Goal: Check status

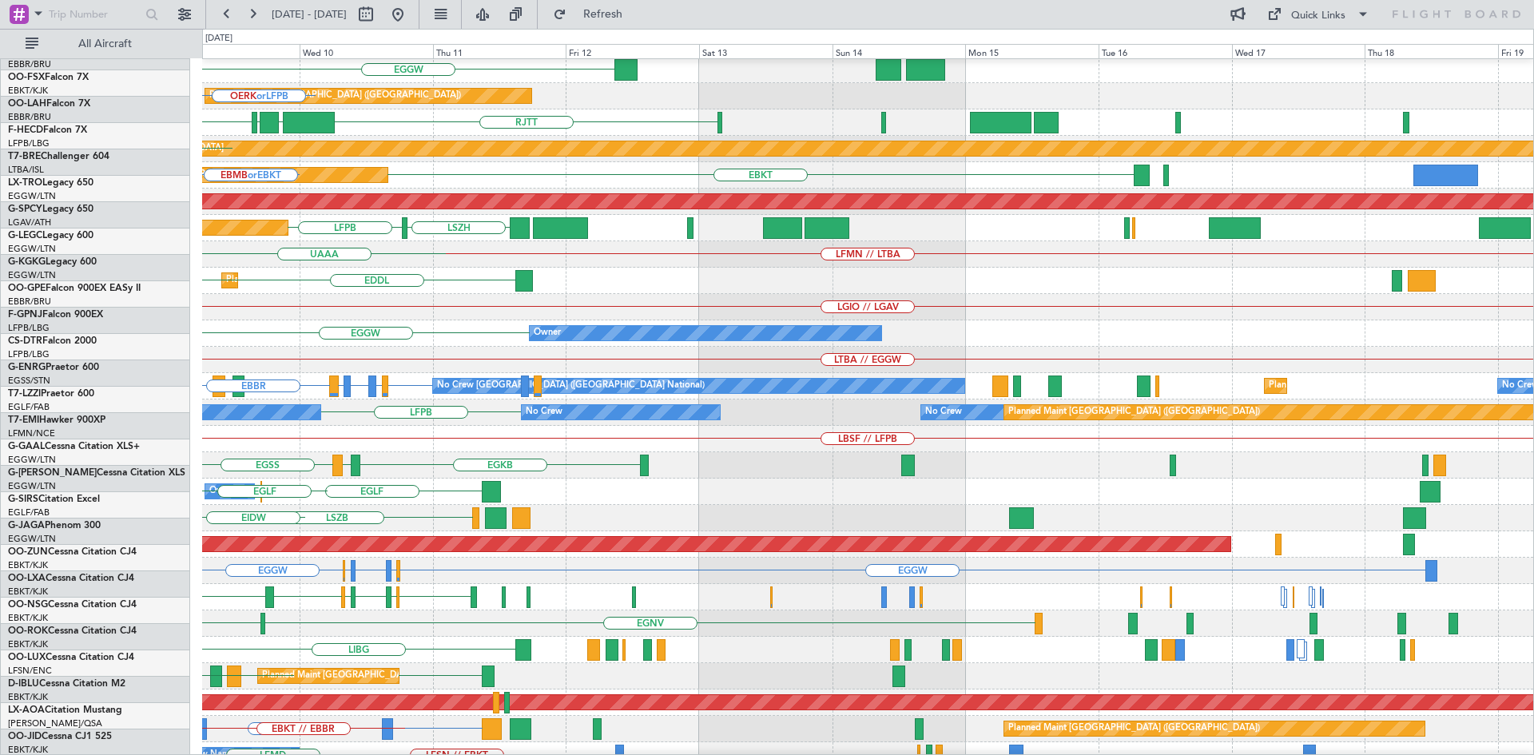
scroll to position [55, 0]
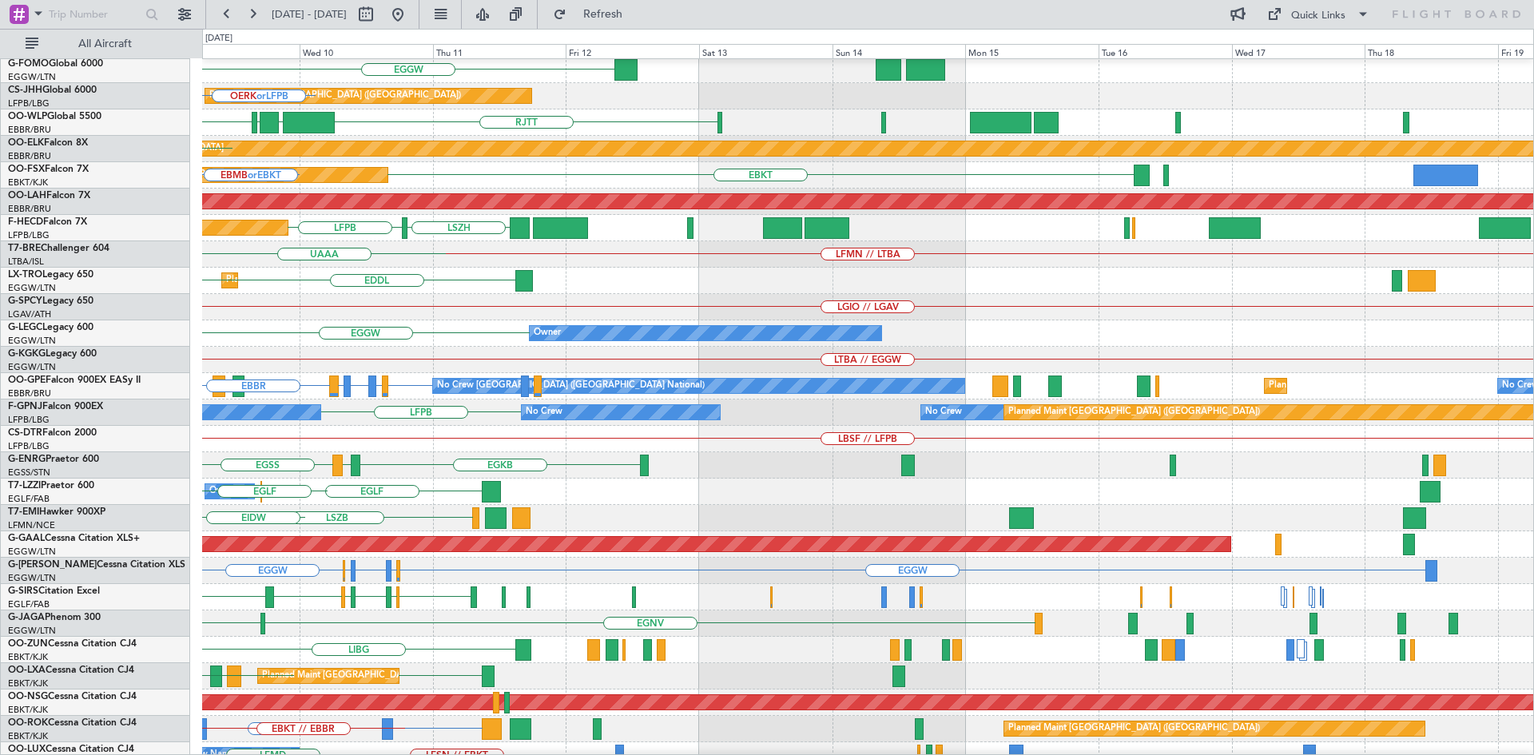
click at [0, 347] on div "ETSI Planned Maint [GEOGRAPHIC_DATA] ([GEOGRAPHIC_DATA]) LFPB Planned Maint [GE…" at bounding box center [767, 392] width 1534 height 726
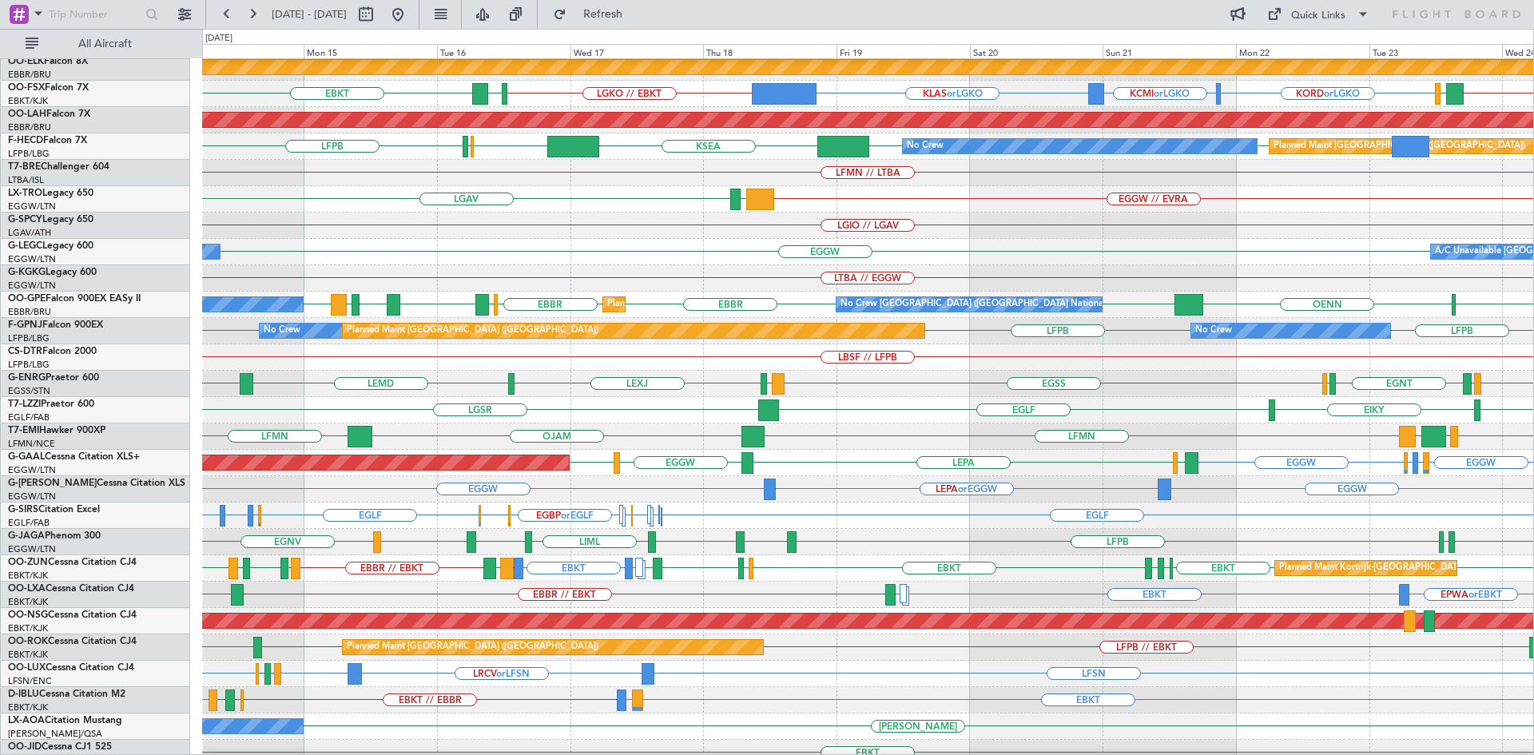
scroll to position [147, 0]
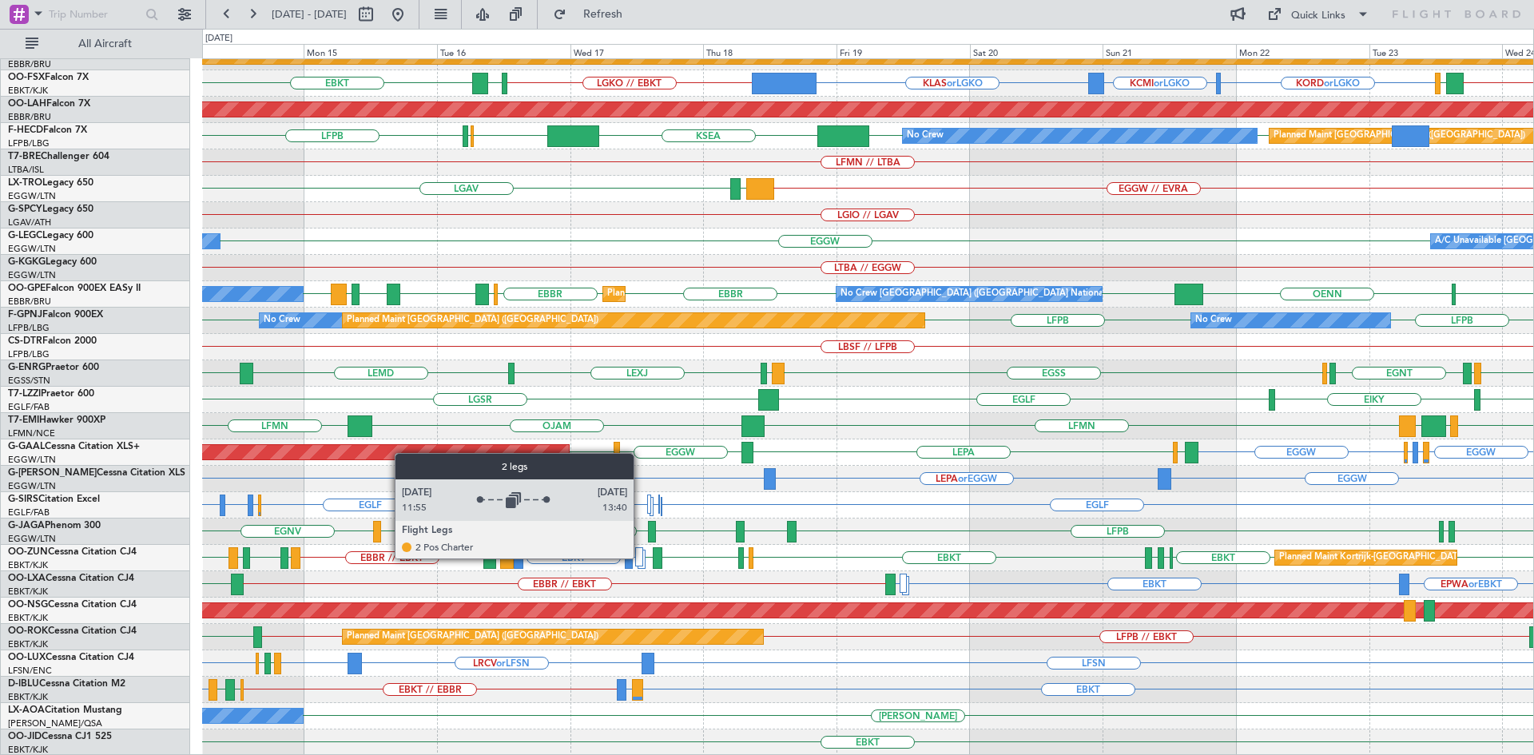
click at [641, 558] on div at bounding box center [639, 556] width 8 height 19
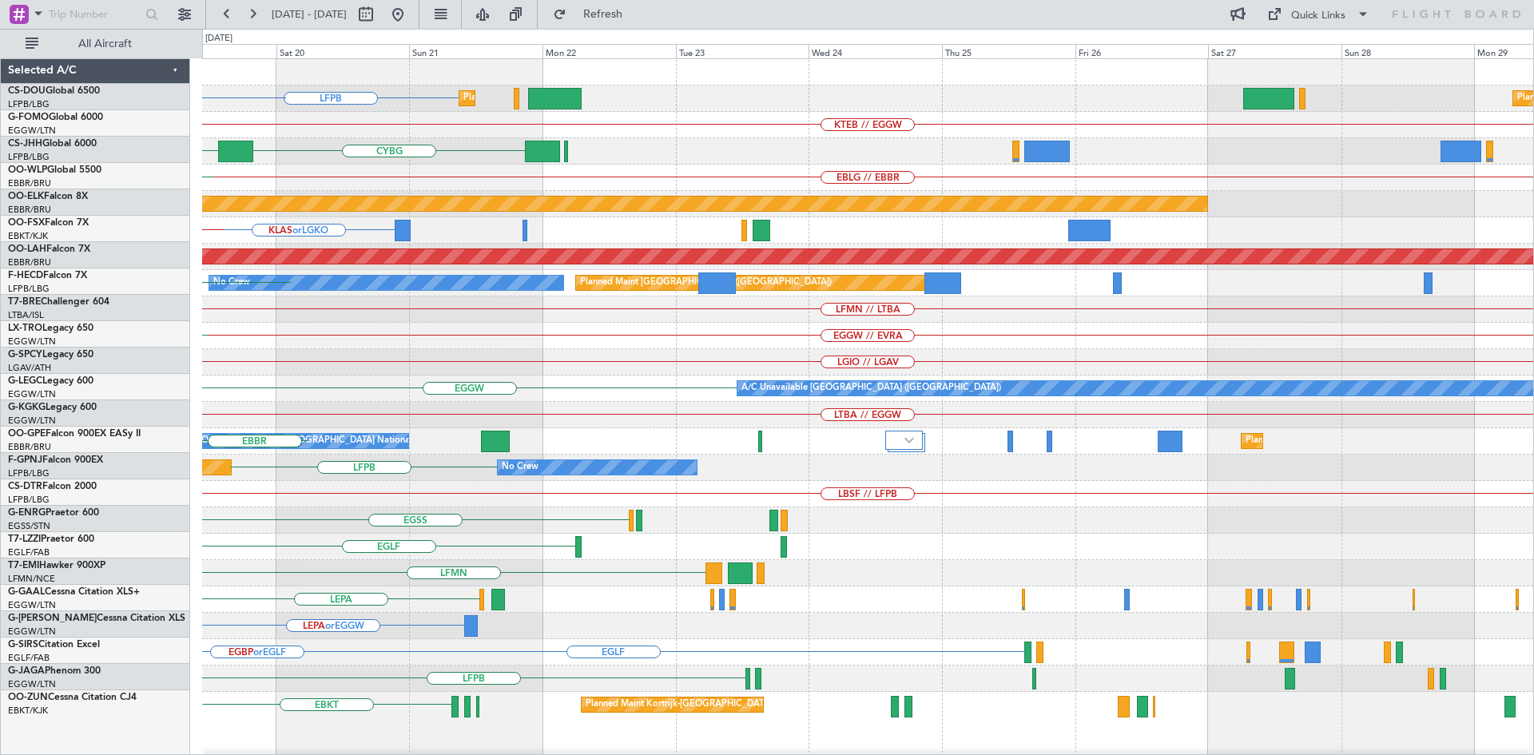
scroll to position [0, 0]
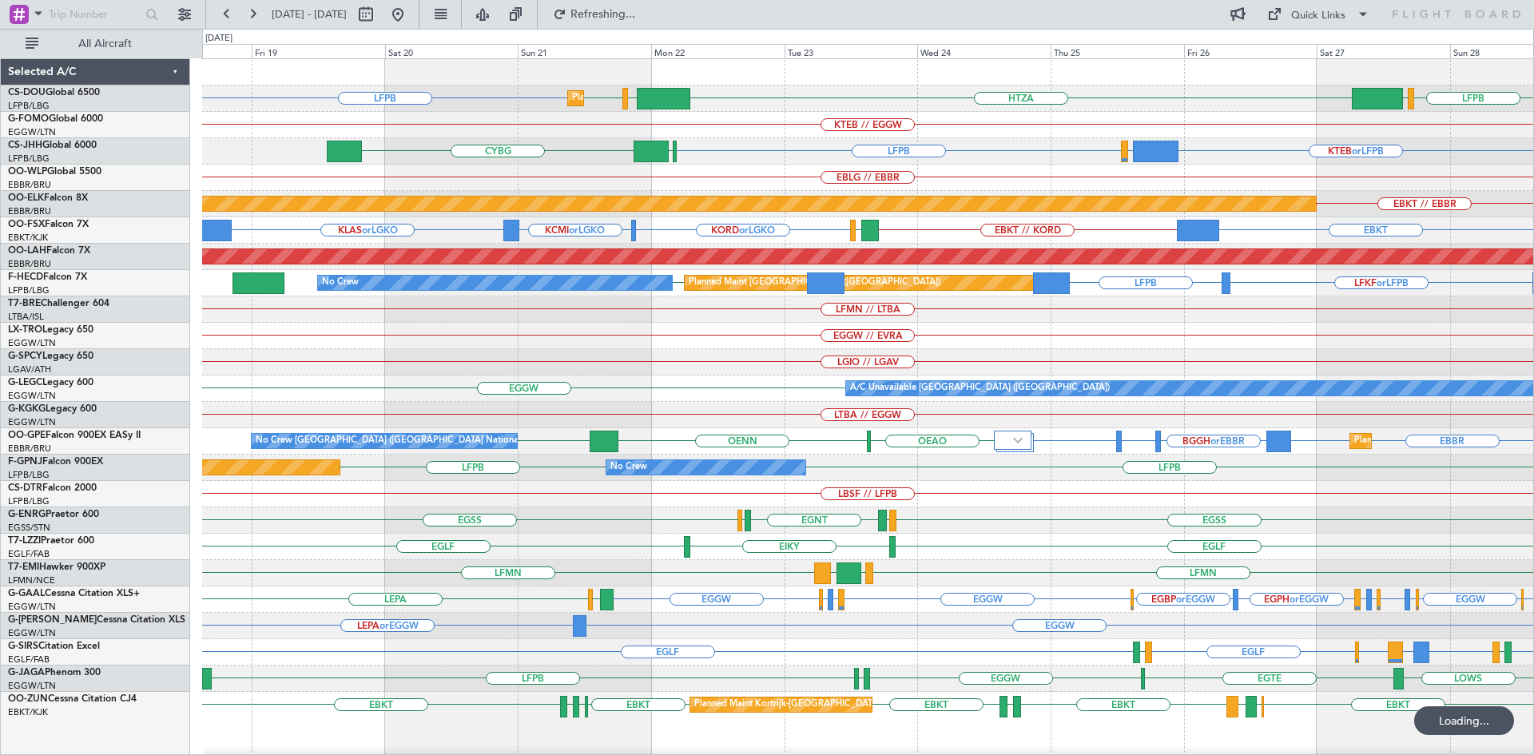
click at [702, 412] on div "LTBA // EGGW" at bounding box center [867, 415] width 1331 height 26
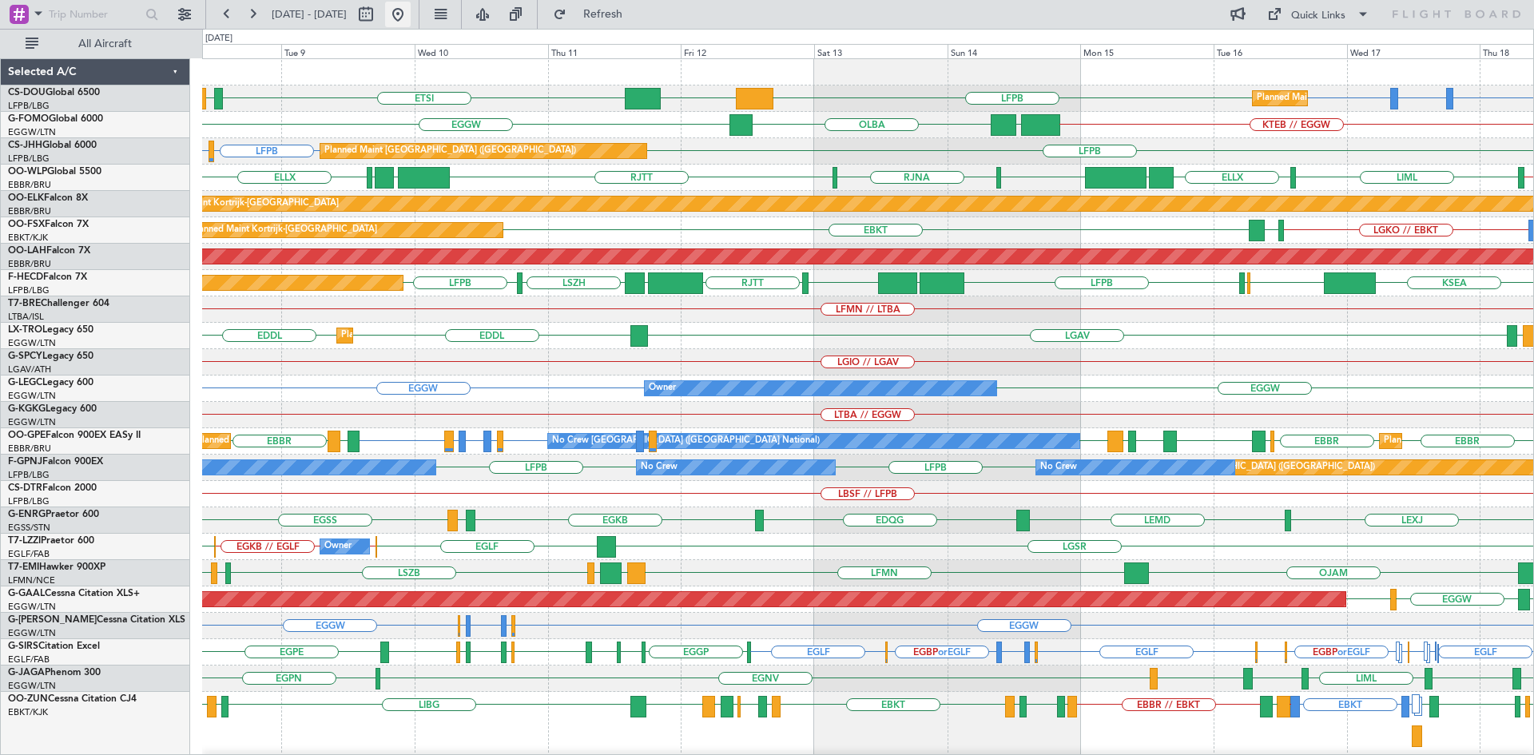
click at [411, 14] on button at bounding box center [398, 15] width 26 height 26
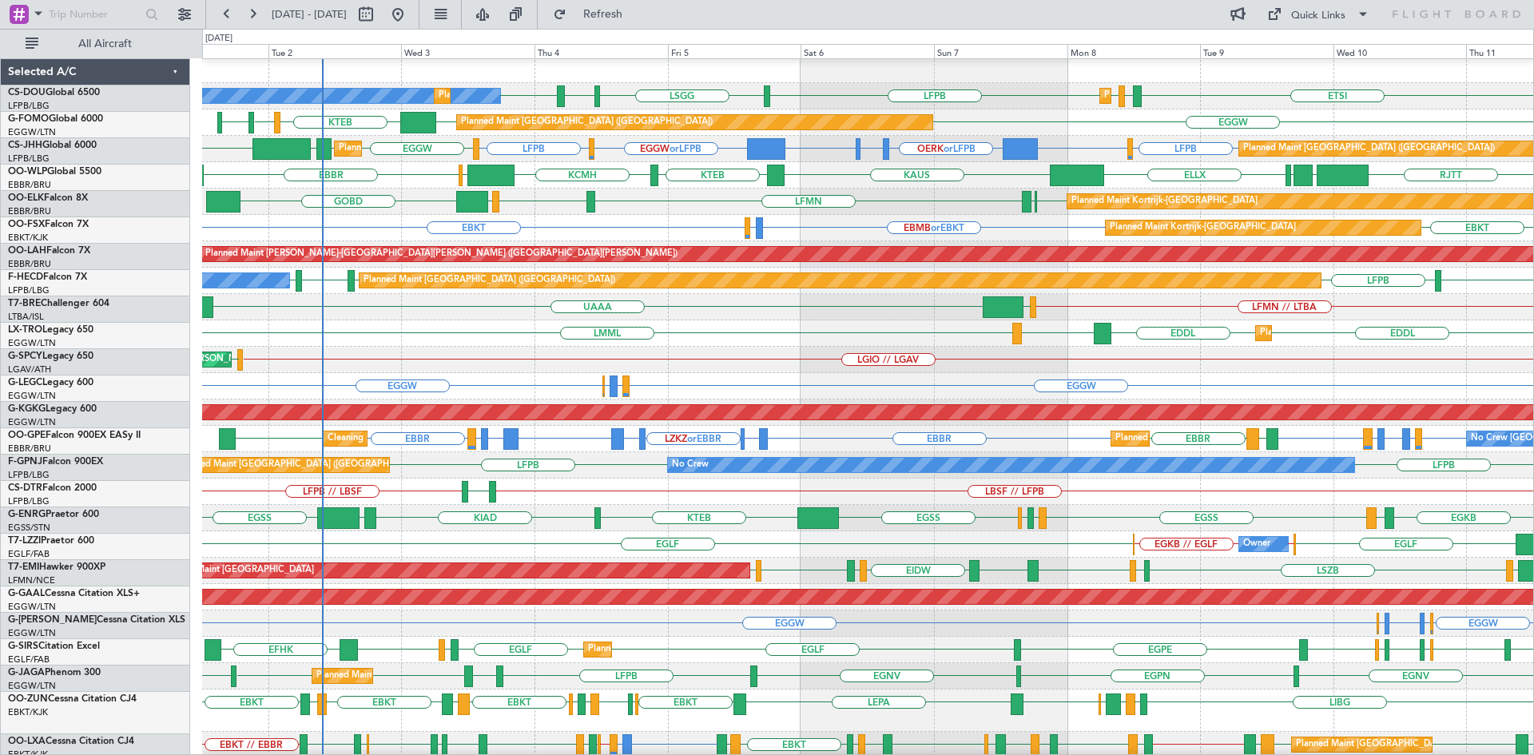
scroll to position [2, 0]
click at [618, 351] on div "LGIO // LGAV LGAV Cleaning [GEOGRAPHIC_DATA] ([PERSON_NAME] Intl) Planned Maint…" at bounding box center [867, 360] width 1331 height 26
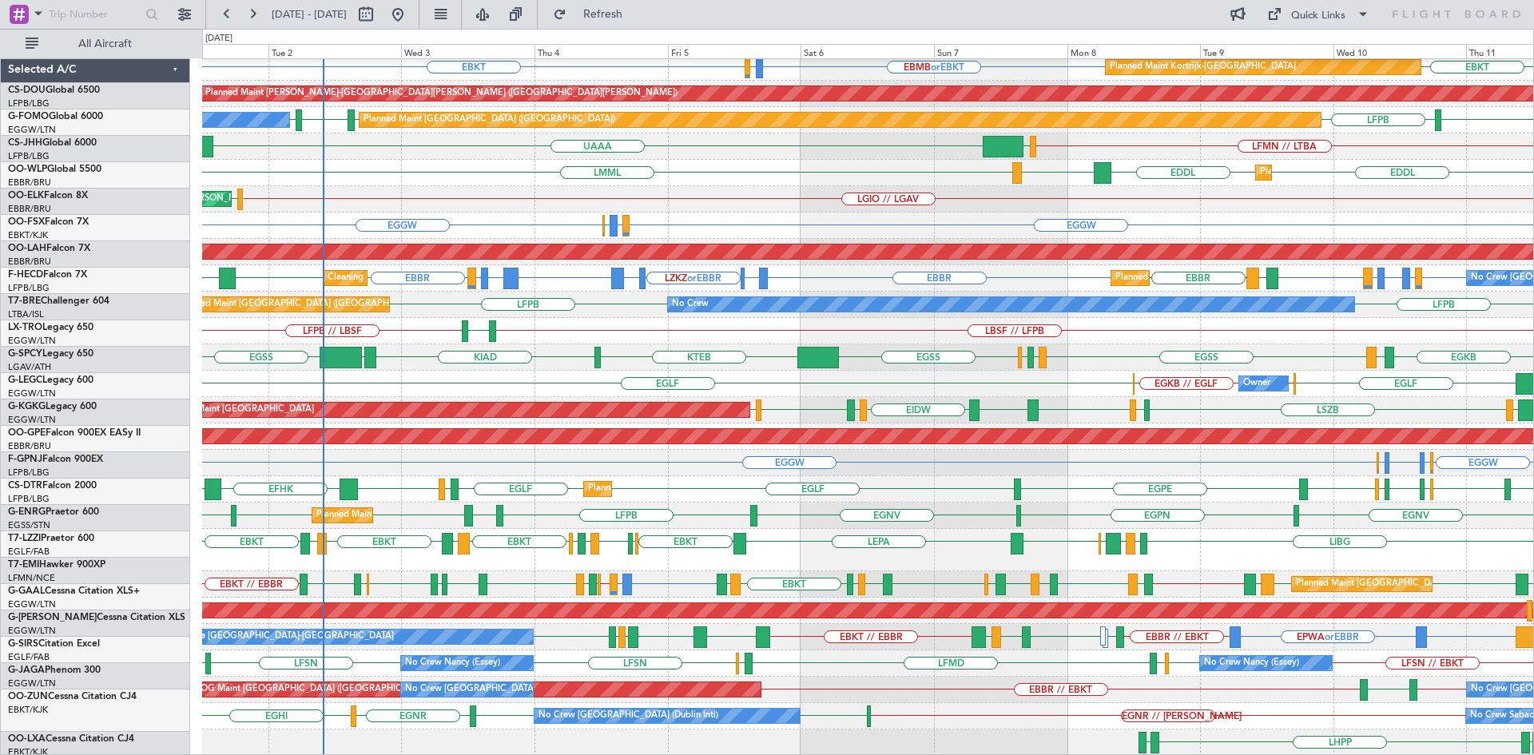
scroll to position [163, 0]
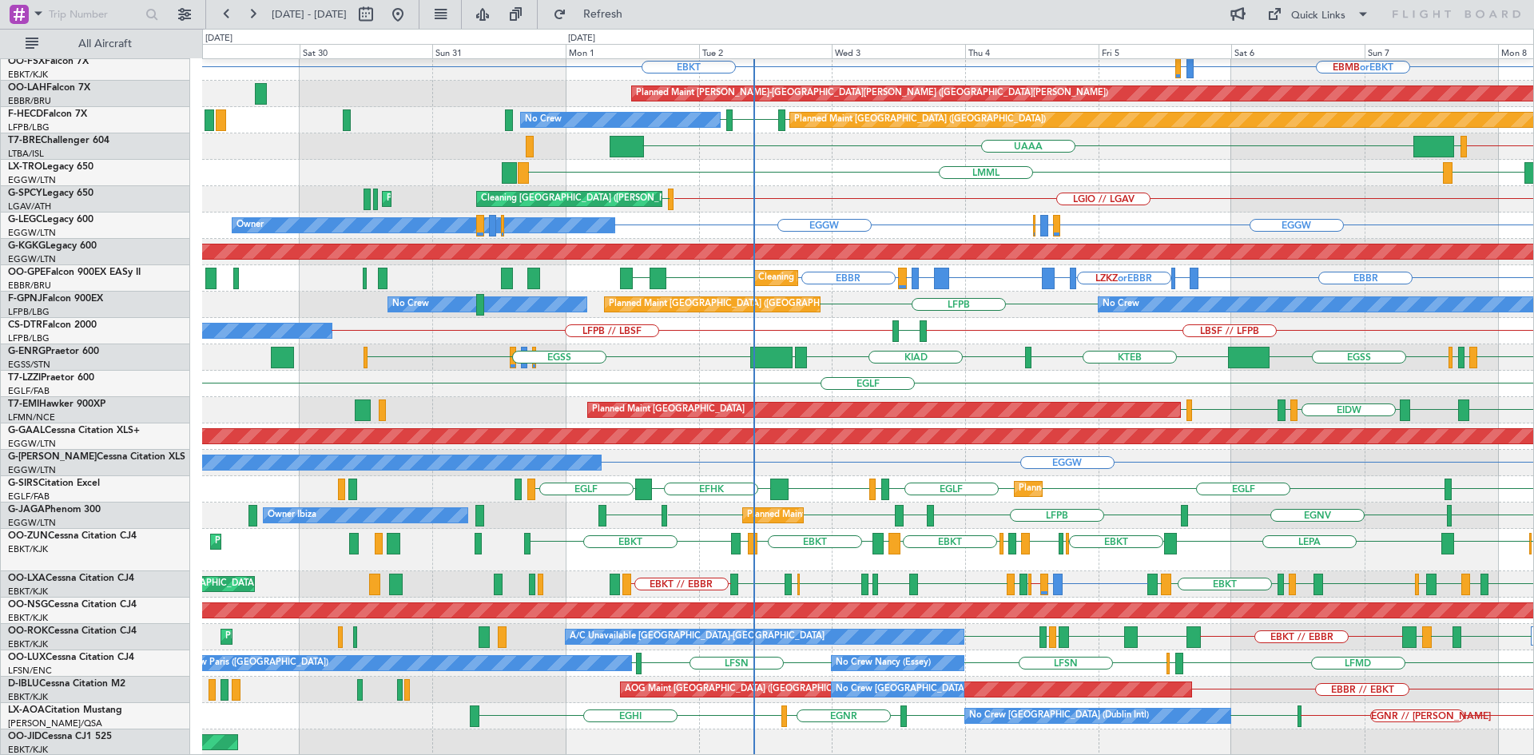
click at [921, 364] on div "EBBR LIML GOBD LIRA EBKT [GEOGRAPHIC_DATA] LFMN Planned Maint [GEOGRAPHIC_DATA]…" at bounding box center [867, 326] width 1331 height 860
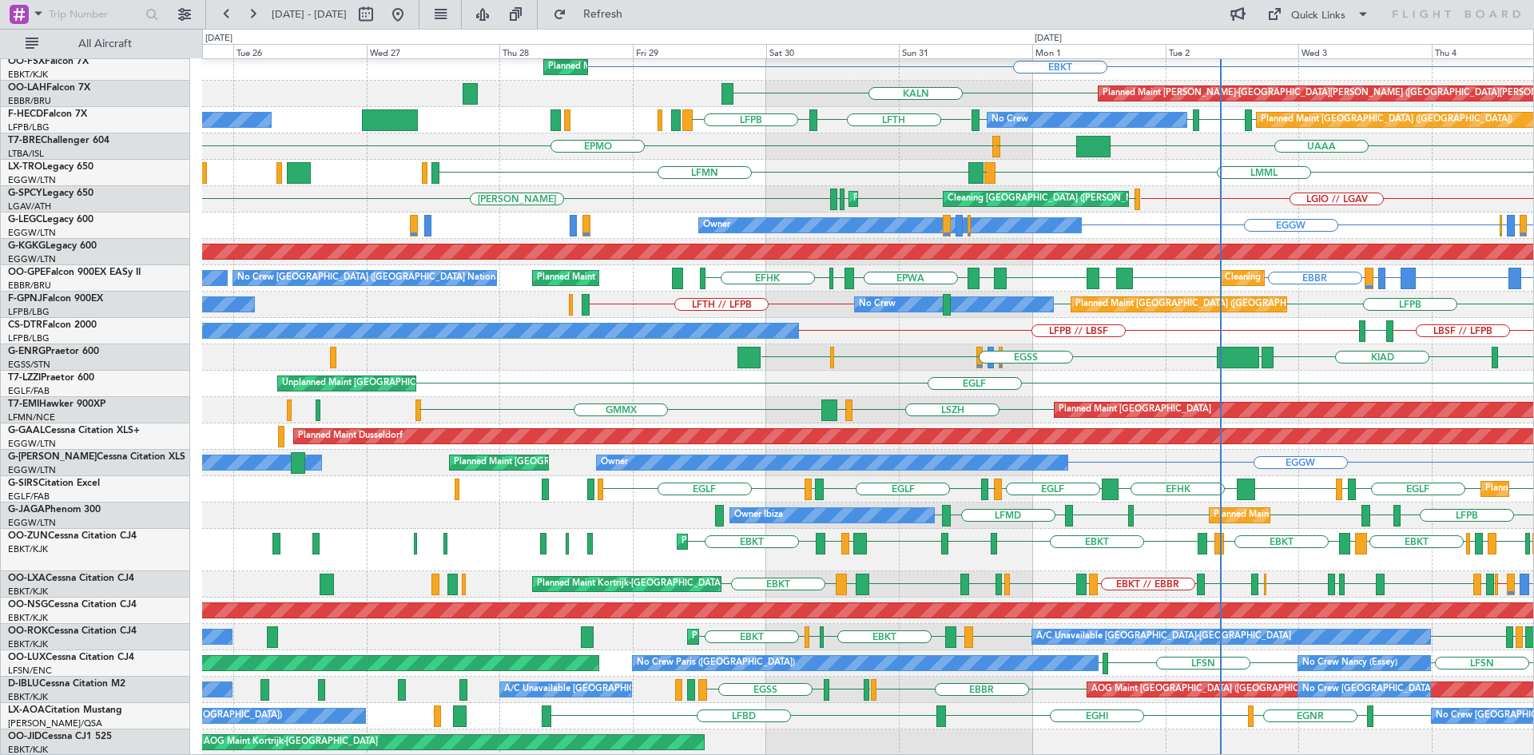
click at [786, 565] on div "EBBR LIML GOBD LIRA [GEOGRAPHIC_DATA] LEPA LFMN EBKT Planned Maint [GEOGRAPHIC_…" at bounding box center [867, 326] width 1331 height 860
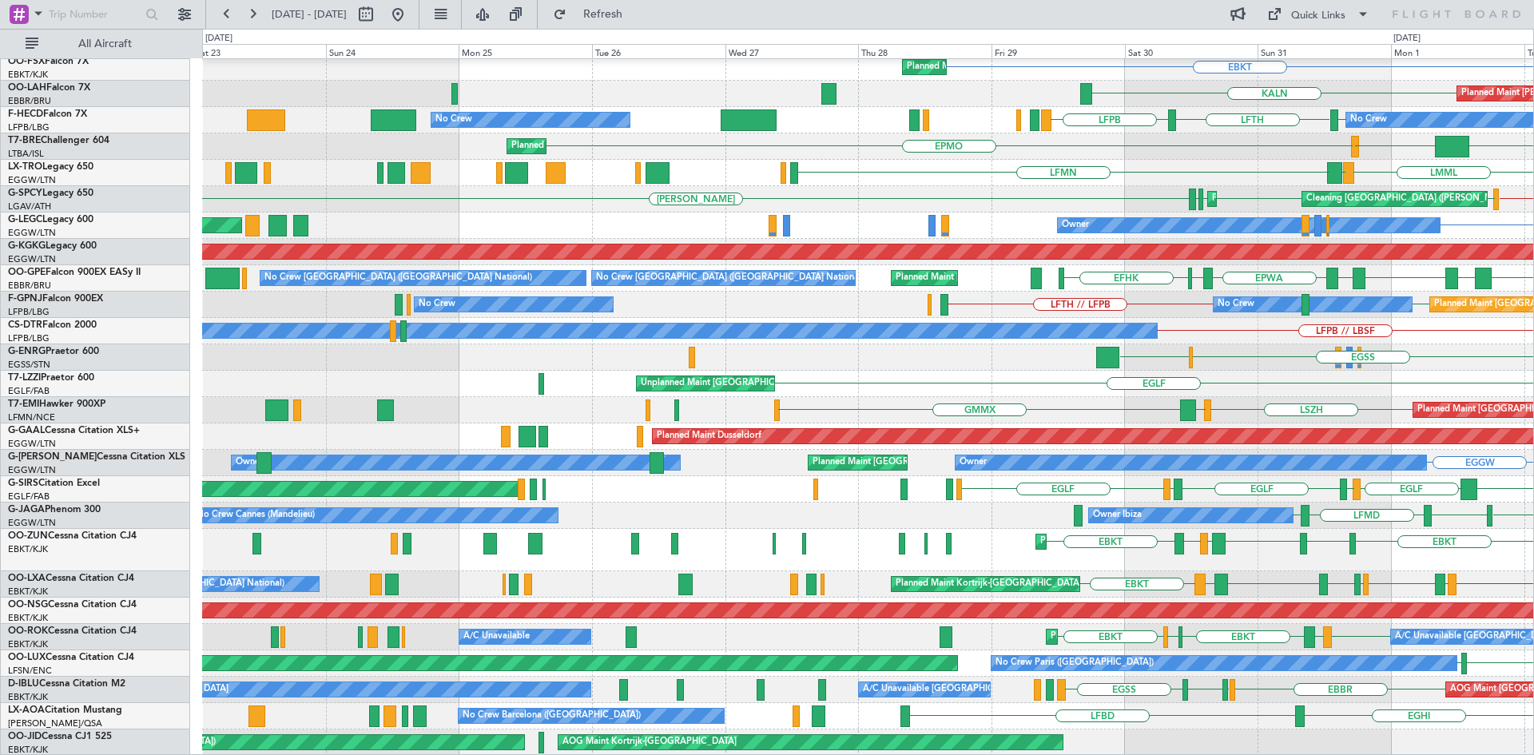
click at [882, 653] on div "GOBD LIRA [GEOGRAPHIC_DATA] LEPA LIML [GEOGRAPHIC_DATA] LFMN Planned Maint [GEO…" at bounding box center [867, 326] width 1331 height 860
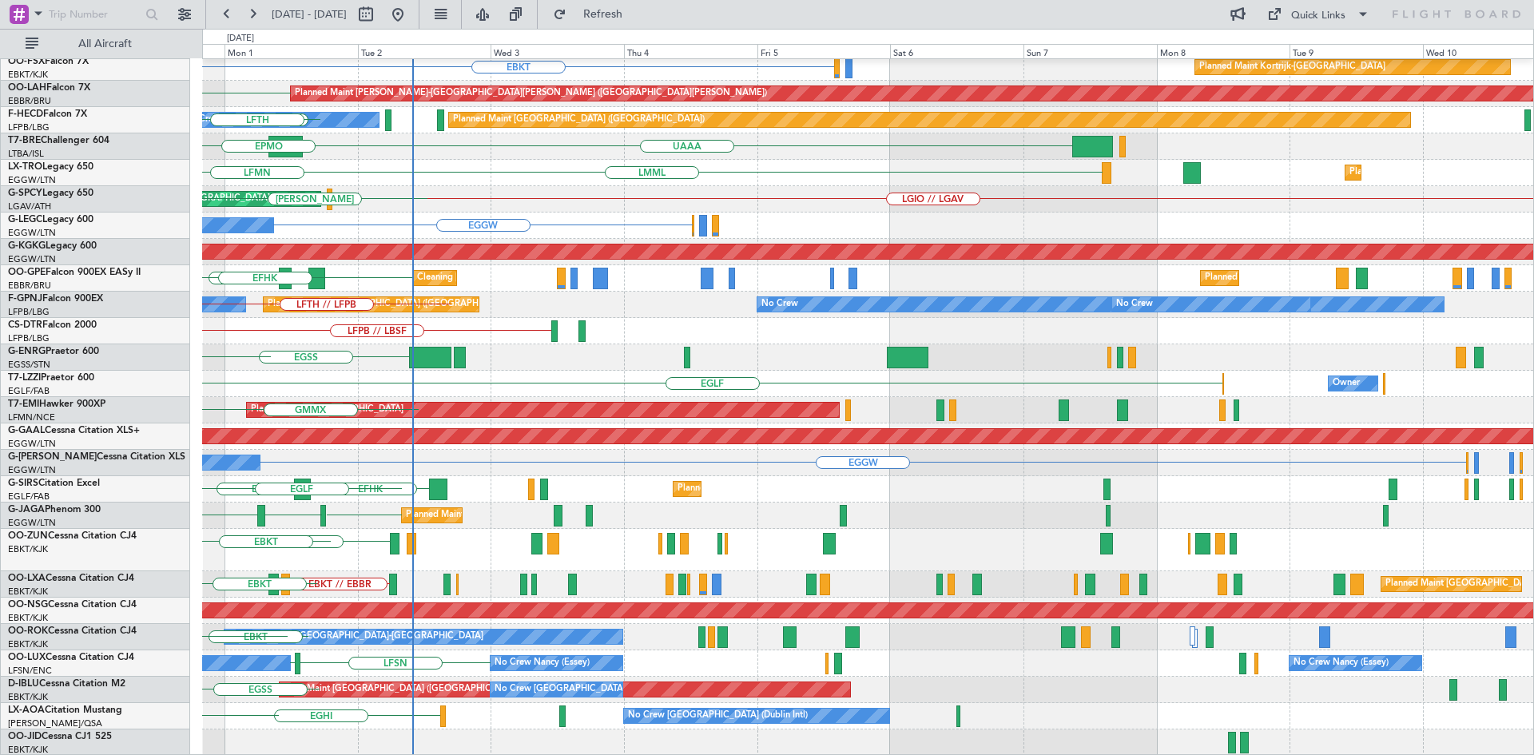
click at [0, 364] on div "GOBD LIRA [GEOGRAPHIC_DATA] Planned Maint [GEOGRAPHIC_DATA]-[GEOGRAPHIC_DATA] L…" at bounding box center [767, 392] width 1534 height 726
click at [13, 360] on div "GOBD LIRA [GEOGRAPHIC_DATA] Planned Maint [GEOGRAPHIC_DATA]-[GEOGRAPHIC_DATA] L…" at bounding box center [767, 392] width 1534 height 726
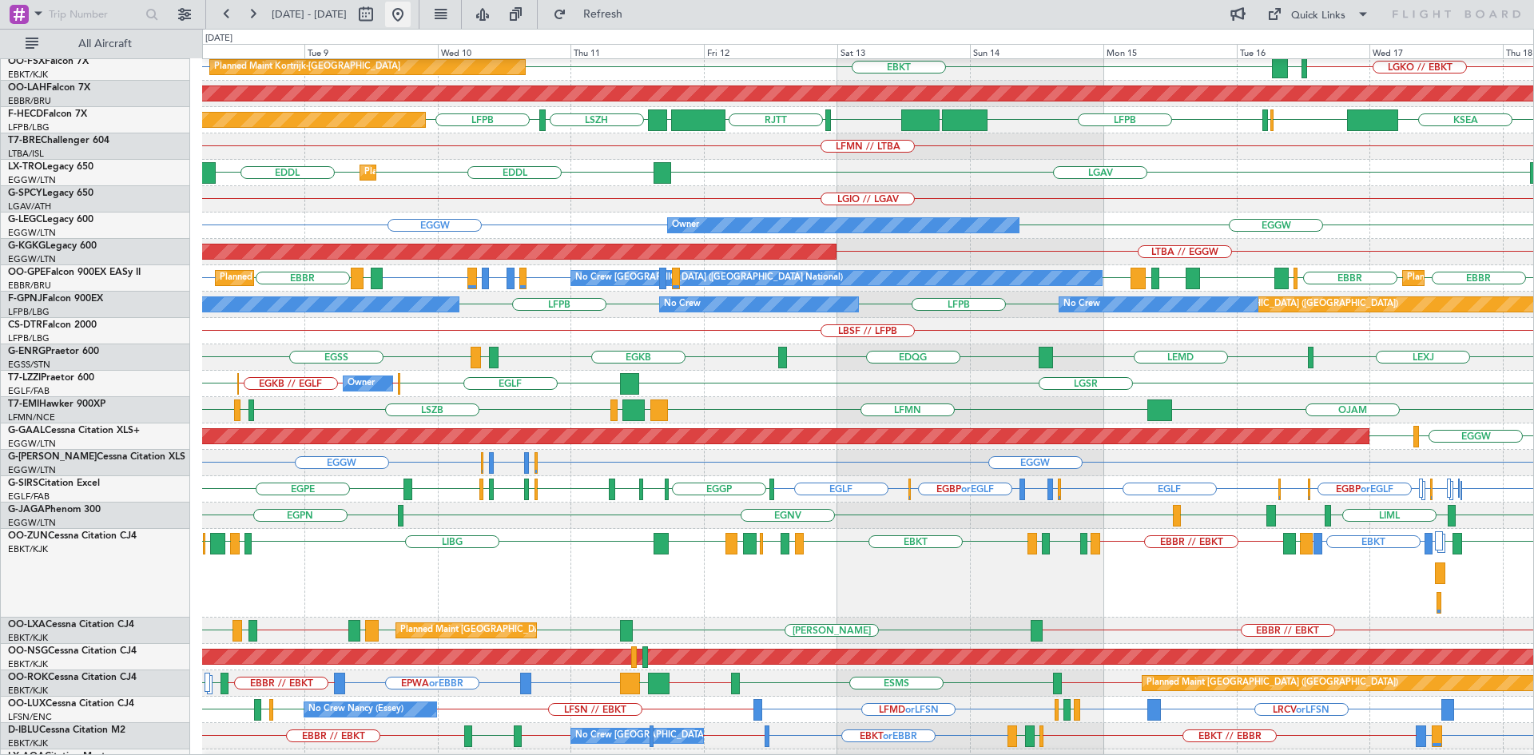
click at [411, 13] on button at bounding box center [398, 15] width 26 height 26
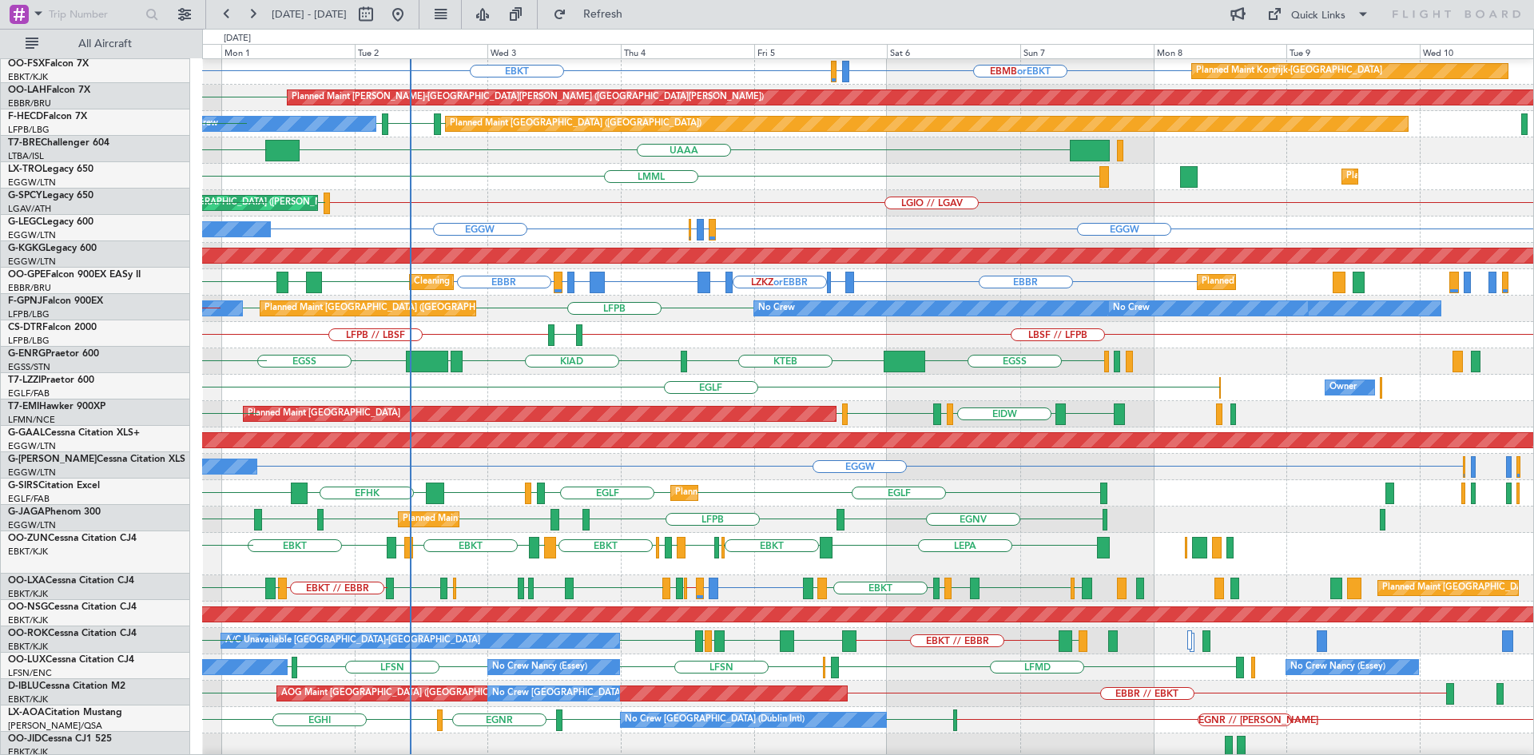
scroll to position [159, 0]
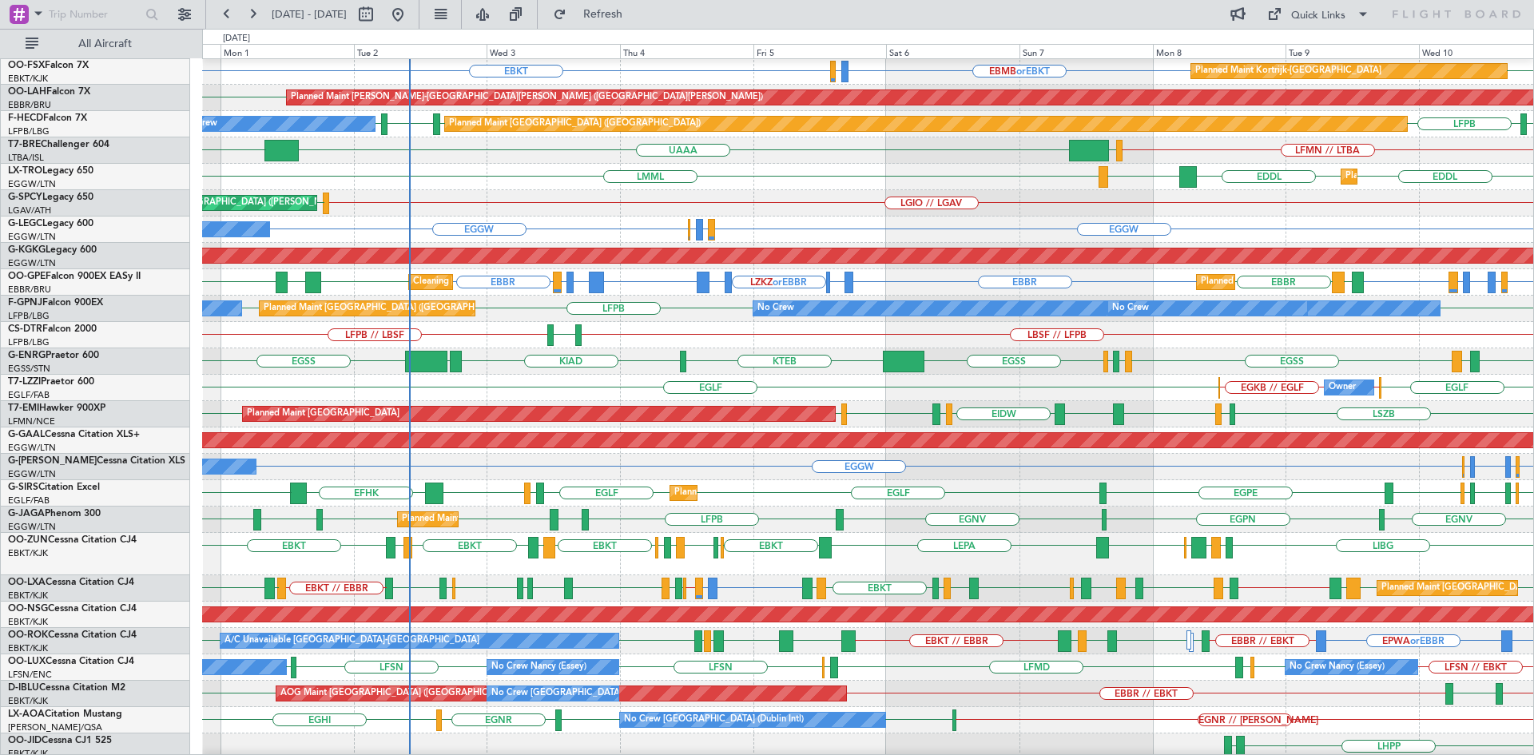
click at [676, 330] on div "LBSF // LFPB LFPB // LBSF [GEOGRAPHIC_DATA] No Crew" at bounding box center [867, 335] width 1331 height 26
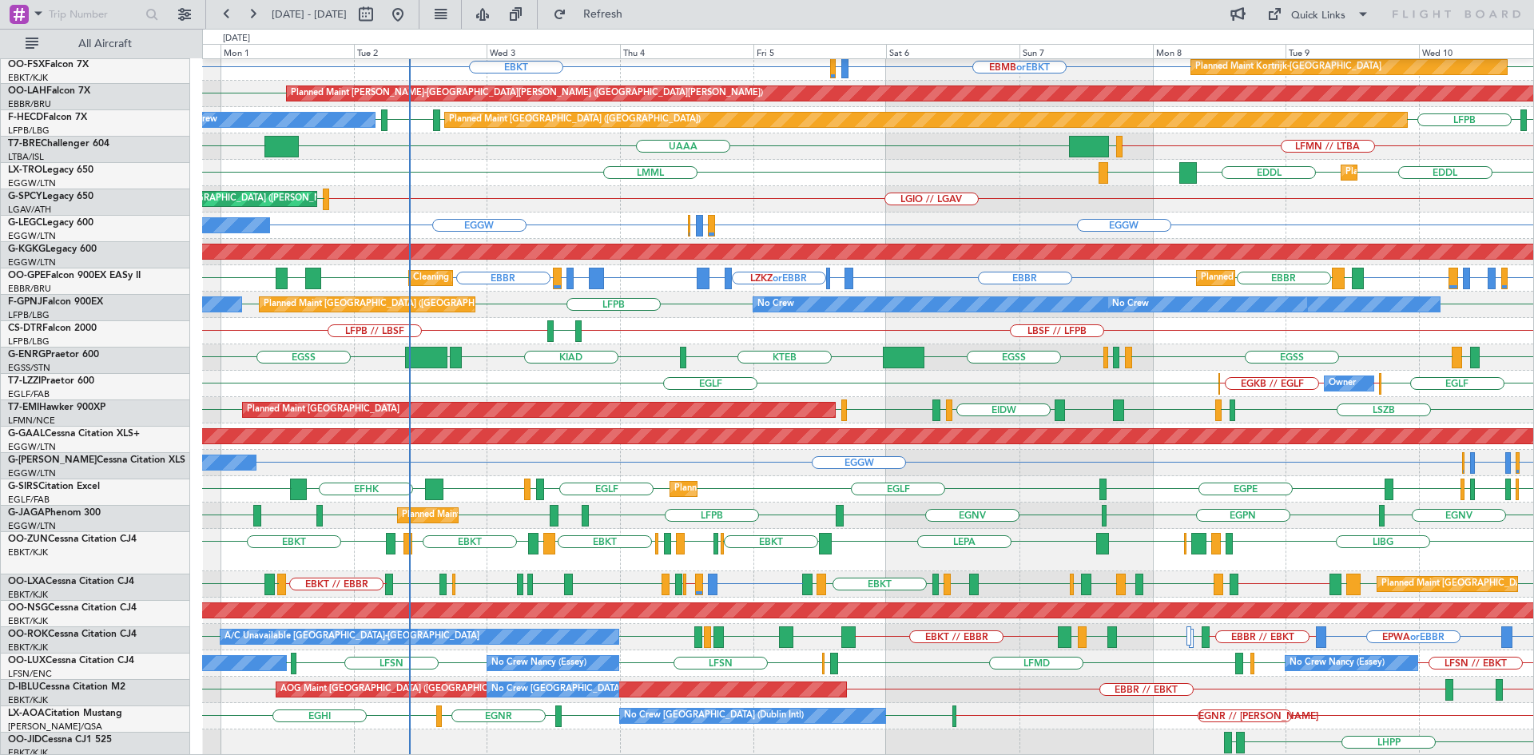
scroll to position [163, 0]
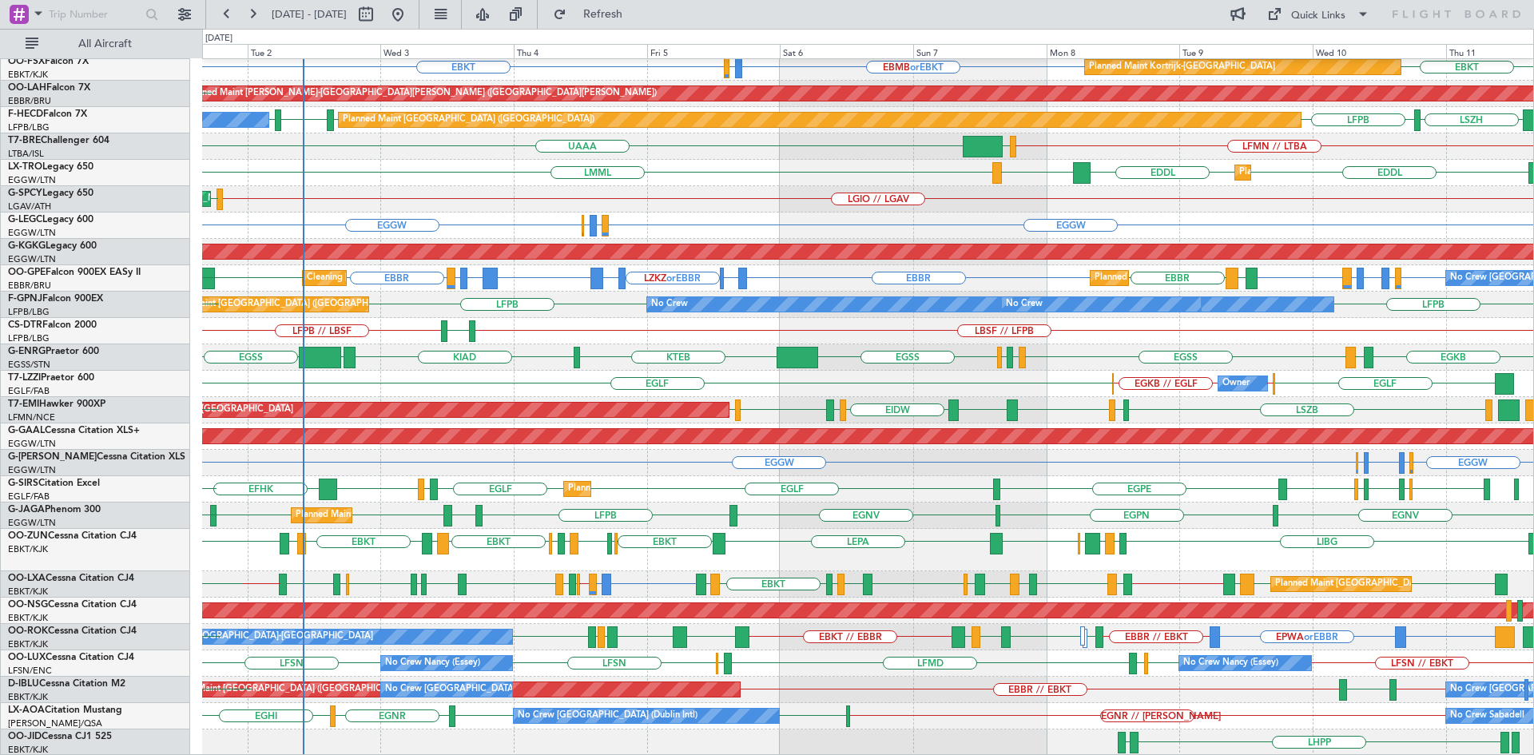
click at [917, 374] on div "Owner [GEOGRAPHIC_DATA] EGLF // EGKB EGKB // EGLF [GEOGRAPHIC_DATA]" at bounding box center [867, 384] width 1331 height 26
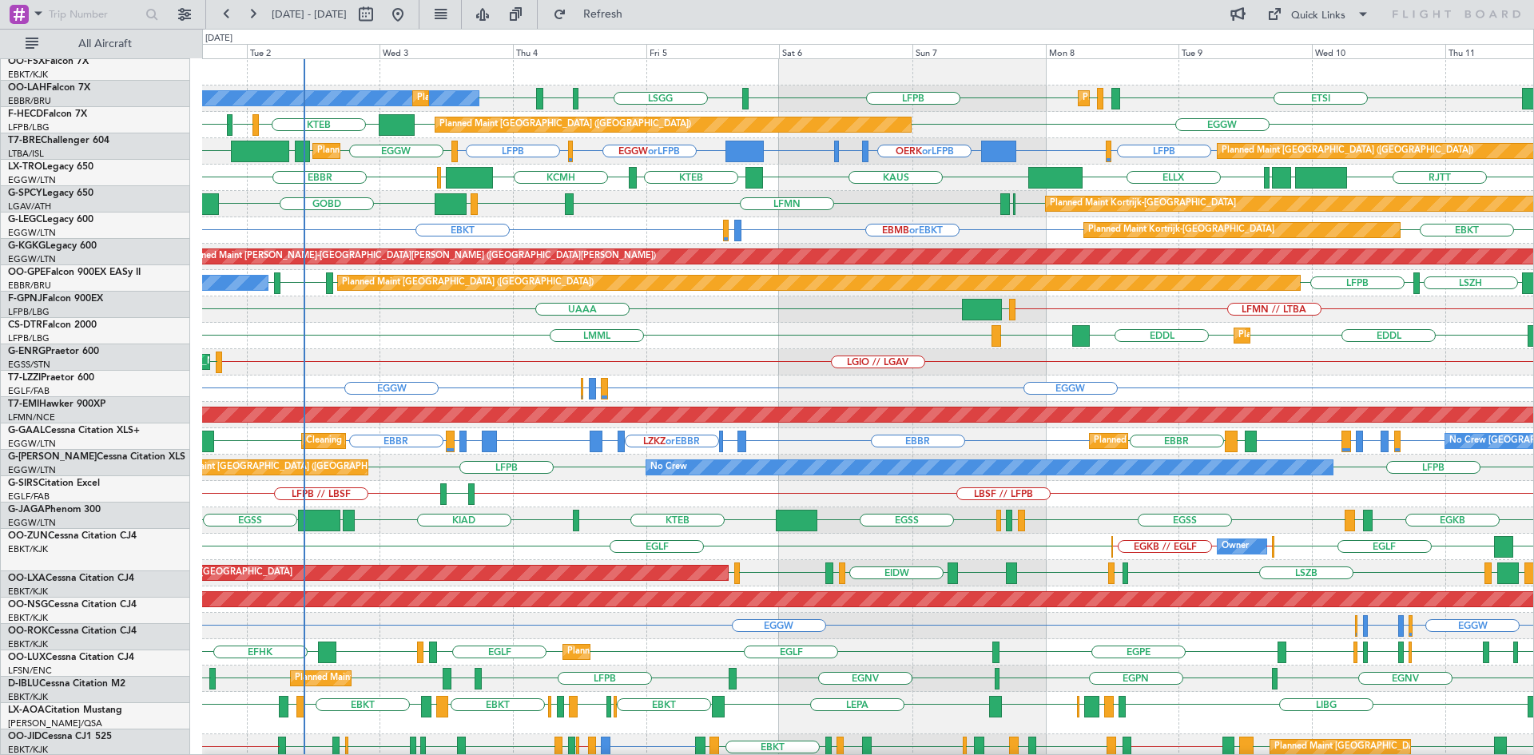
scroll to position [0, 0]
